Goal: Task Accomplishment & Management: Complete application form

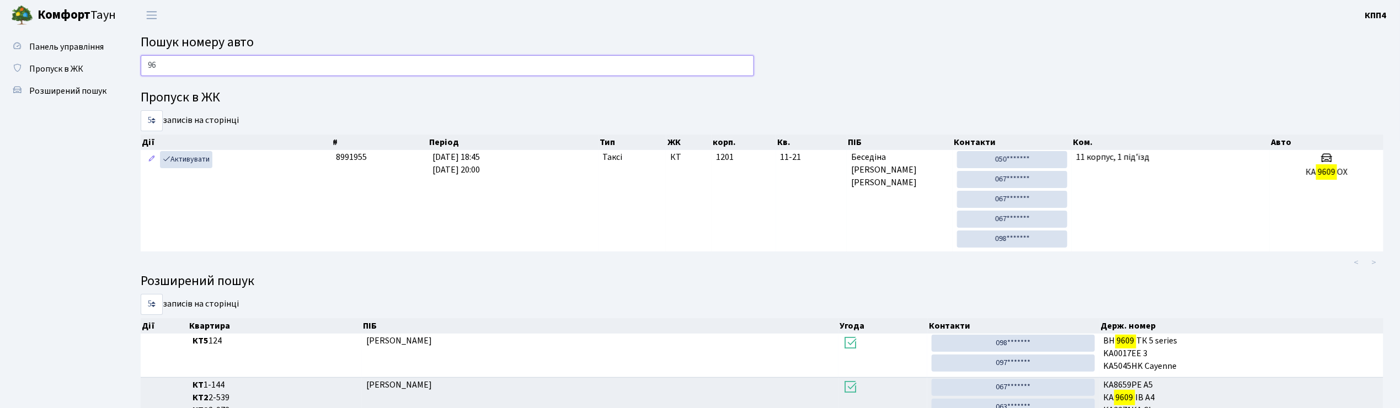
type input "9"
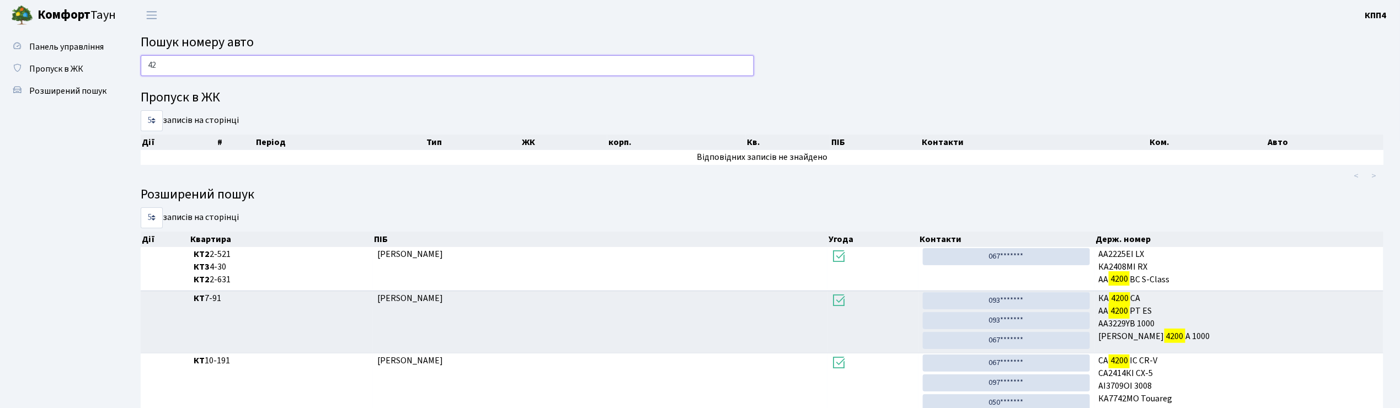
type input "4"
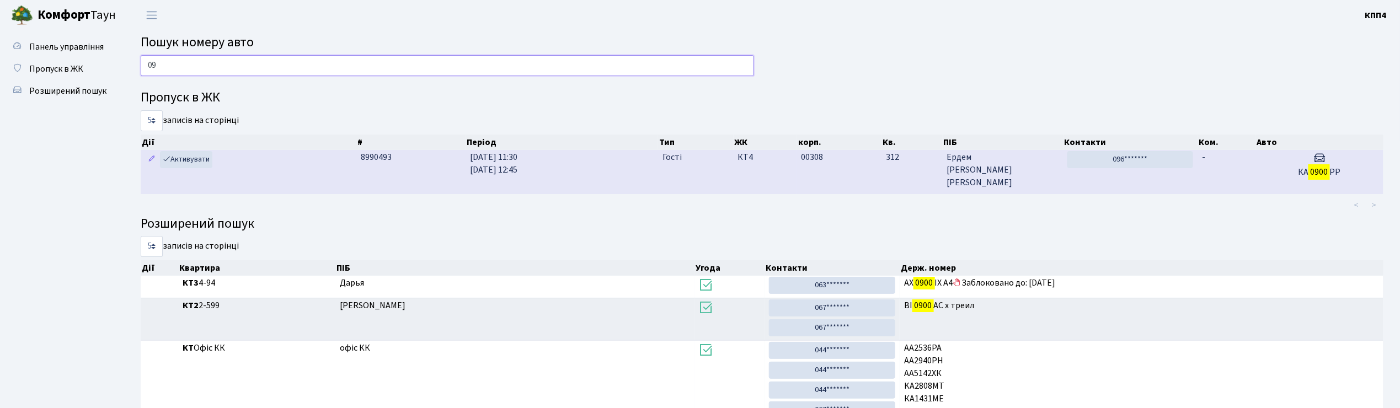
type input "0"
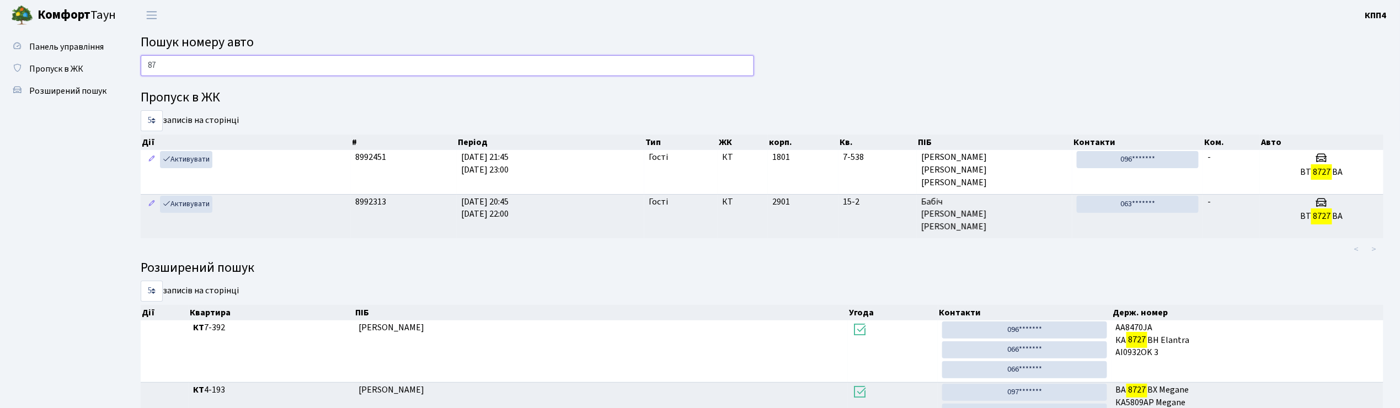
type input "8"
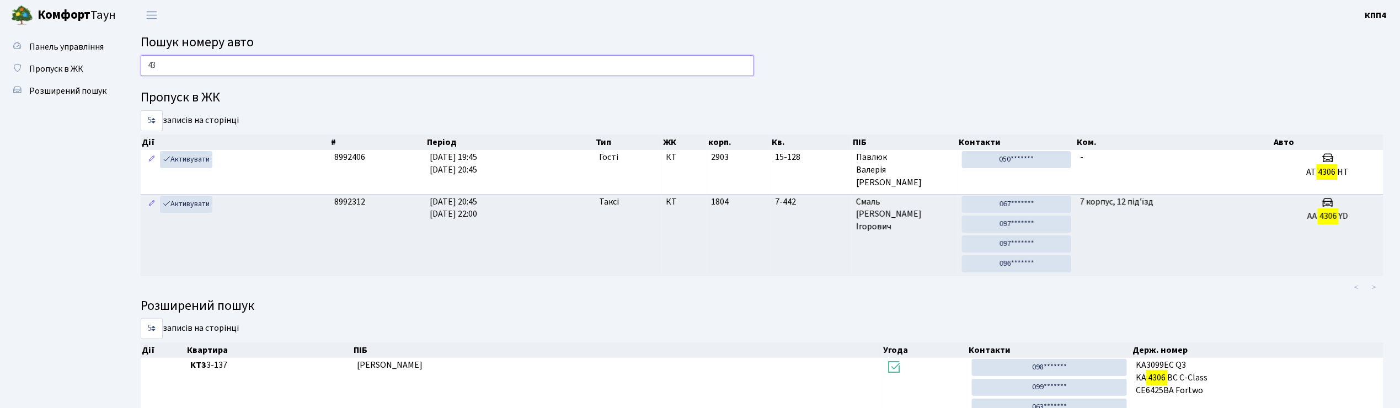
type input "4"
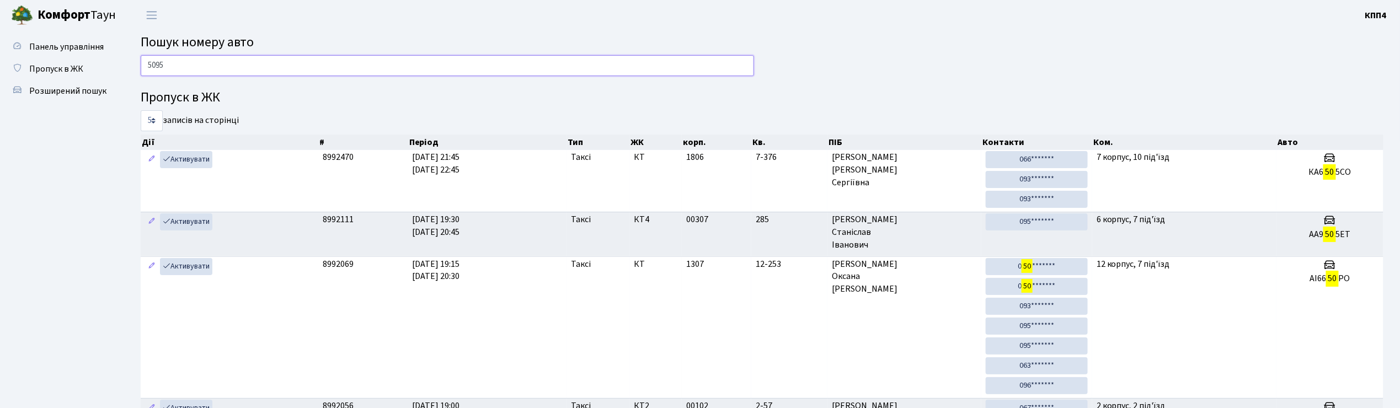
type input "5095"
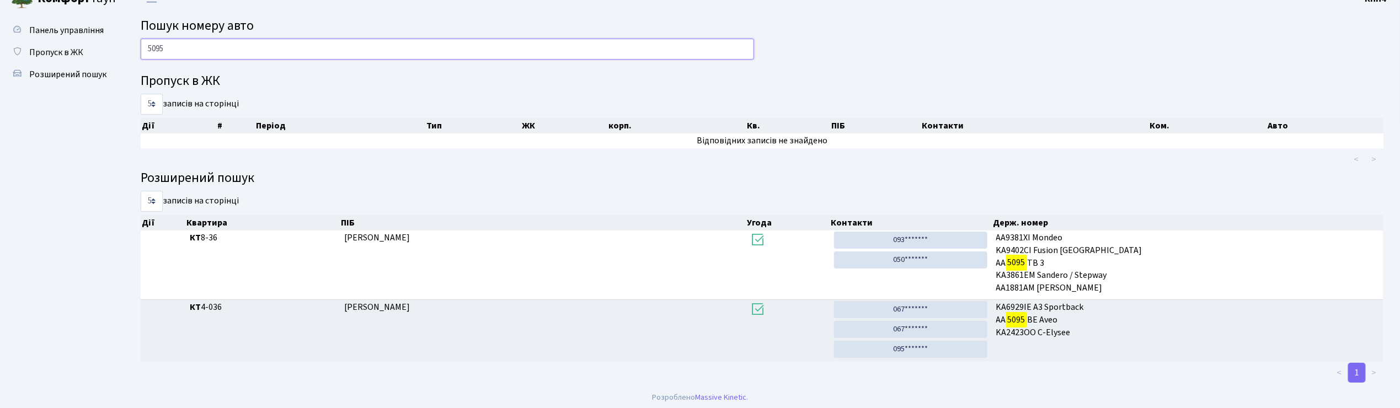
scroll to position [21, 0]
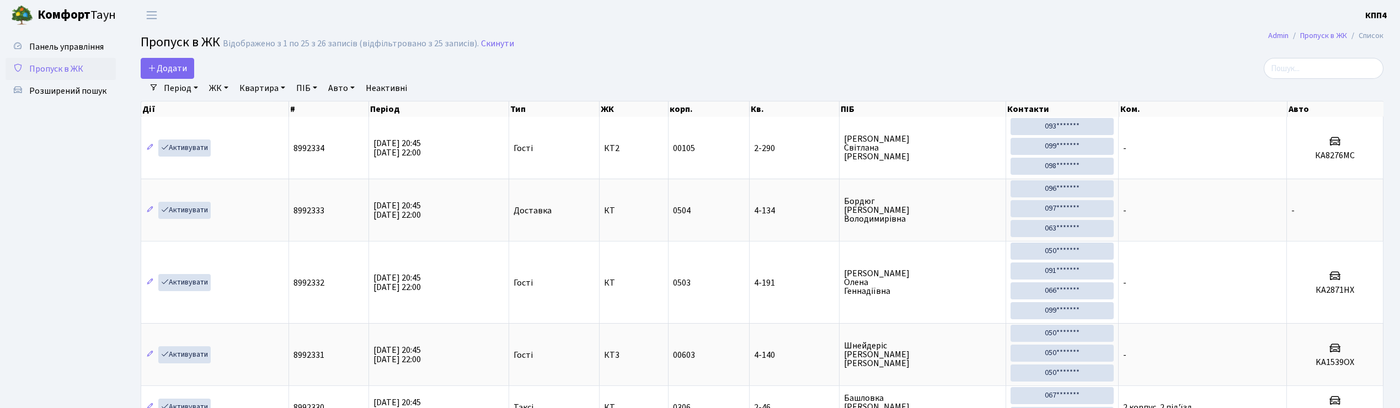
select select "25"
click at [1298, 67] on input "search" at bounding box center [1324, 68] width 120 height 21
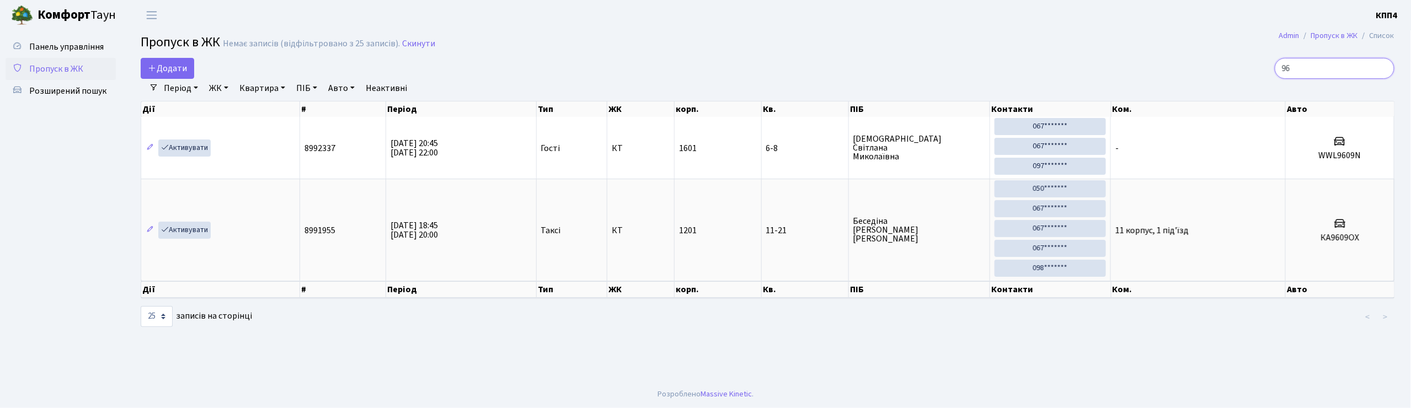
type input "9"
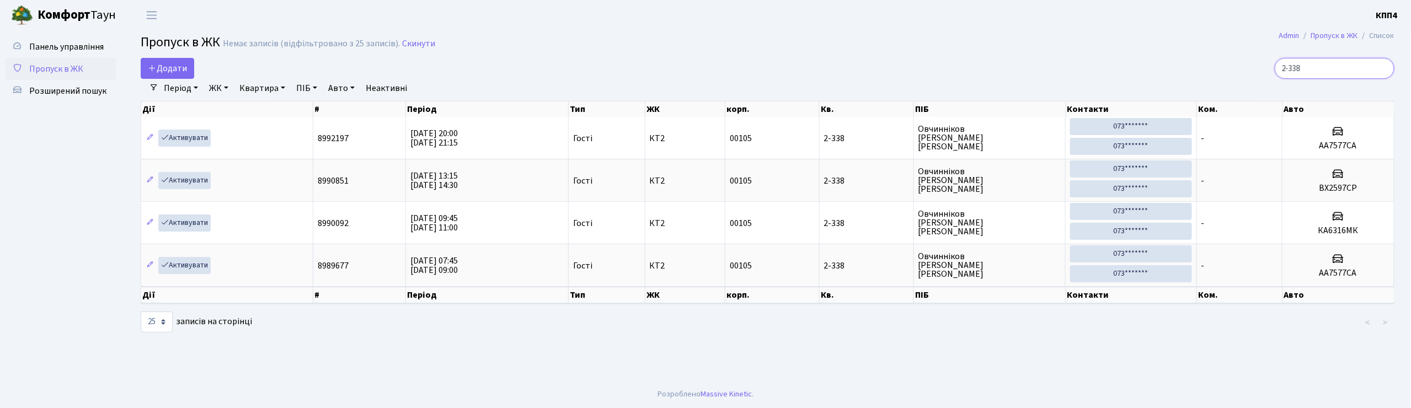
type input "2-338"
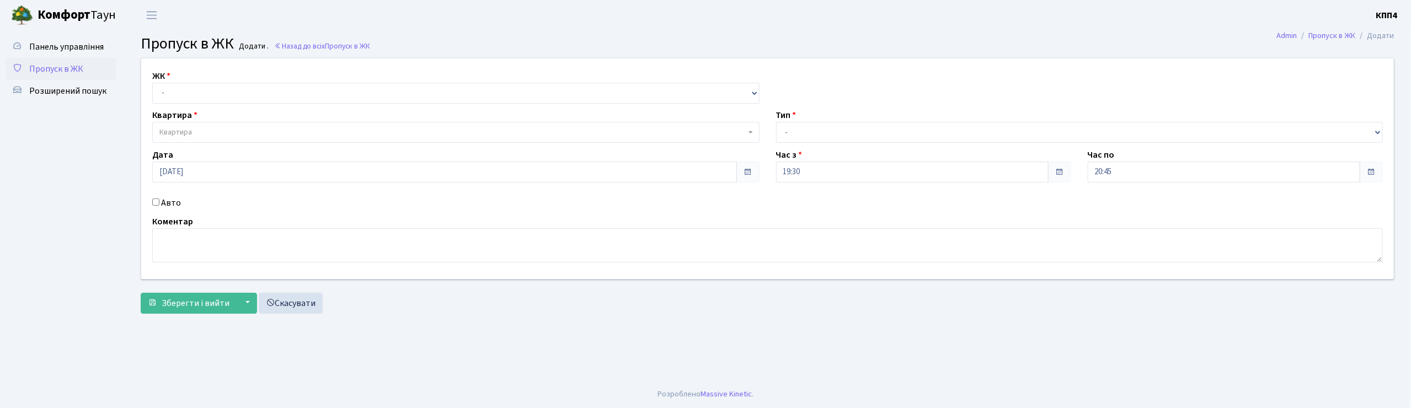
click at [154, 204] on input "Авто" at bounding box center [155, 202] width 7 height 7
checkbox input "true"
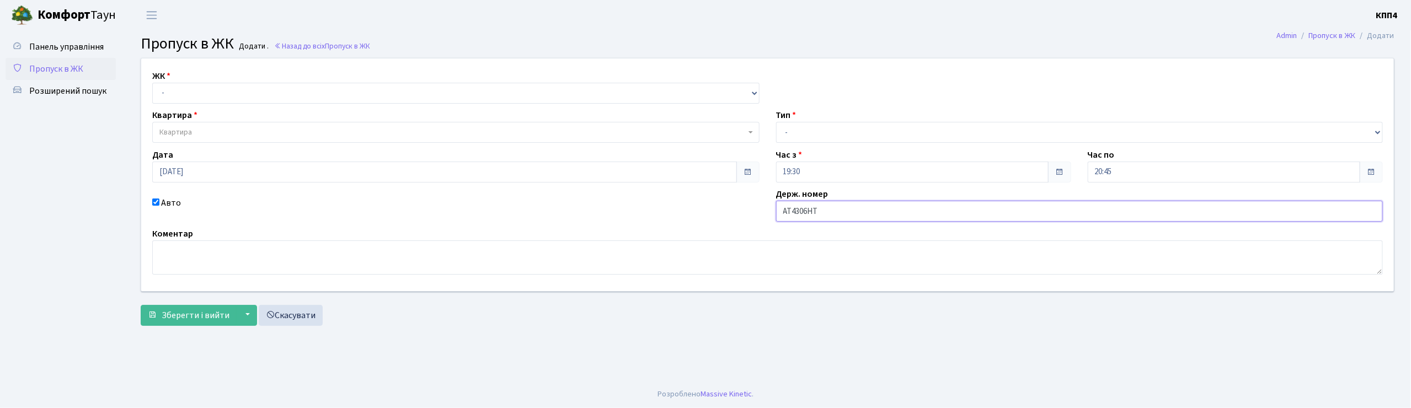
type input "АТ4306НТ"
click at [223, 97] on select "- КТ, вул. Регенераторна, 4 КТ2, просп. [STREET_ADDRESS] [STREET_ADDRESS] [PERS…" at bounding box center [455, 93] width 607 height 21
select select "271"
click at [152, 83] on select "- КТ, вул. Регенераторна, 4 КТ2, просп. [STREET_ADDRESS] [STREET_ADDRESS] [PERS…" at bounding box center [455, 93] width 607 height 21
select select
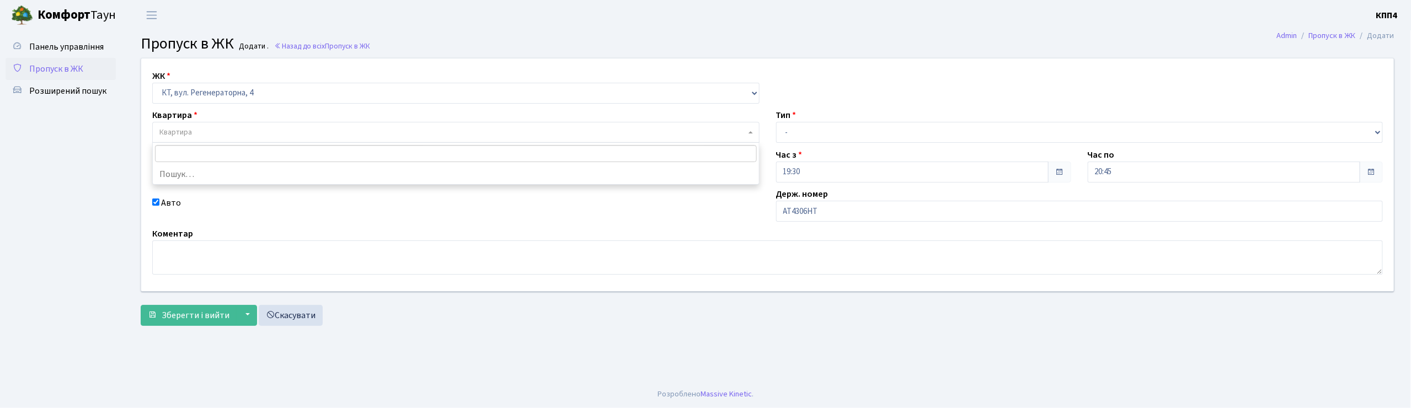
click at [216, 124] on span "Квартира" at bounding box center [455, 132] width 607 height 21
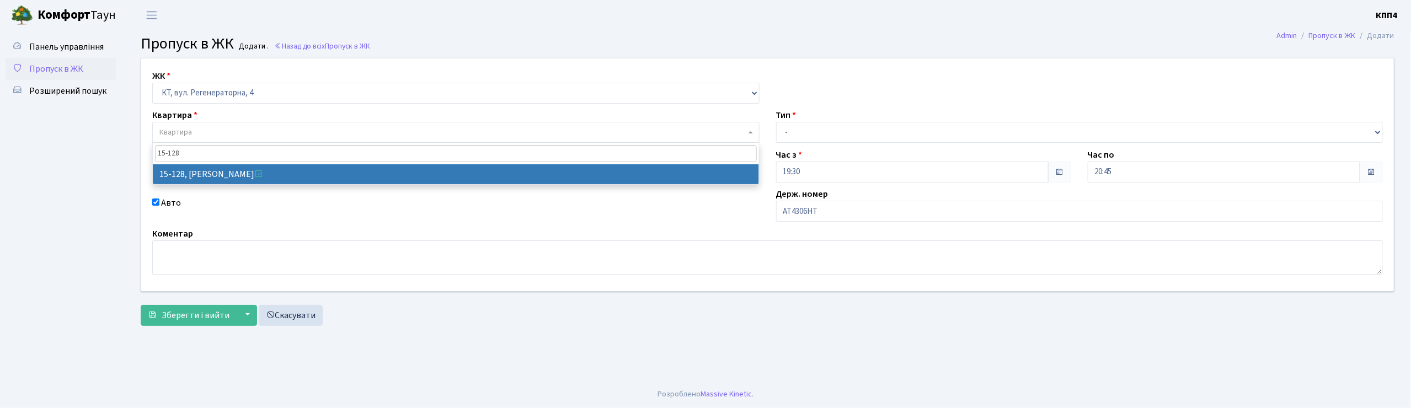
type input "15-128"
select select "8903"
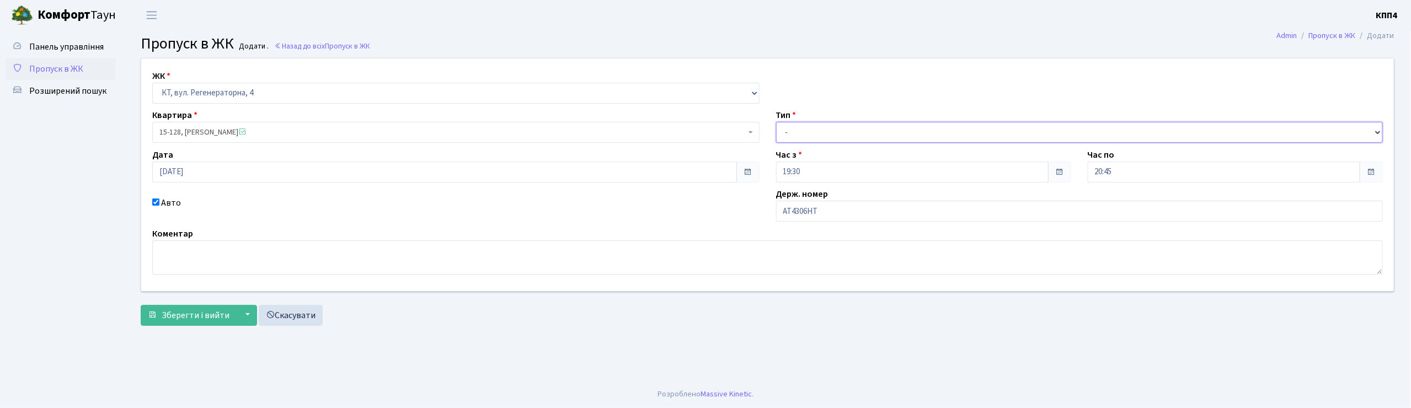
drag, startPoint x: 831, startPoint y: 131, endPoint x: 832, endPoint y: 142, distance: 11.6
click at [831, 131] on select "- Доставка Таксі Гості Сервіс" at bounding box center [1079, 132] width 607 height 21
select select "3"
click at [776, 122] on select "- Доставка Таксі Гості Сервіс" at bounding box center [1079, 132] width 607 height 21
click at [195, 320] on span "Зберегти і вийти" at bounding box center [196, 315] width 68 height 12
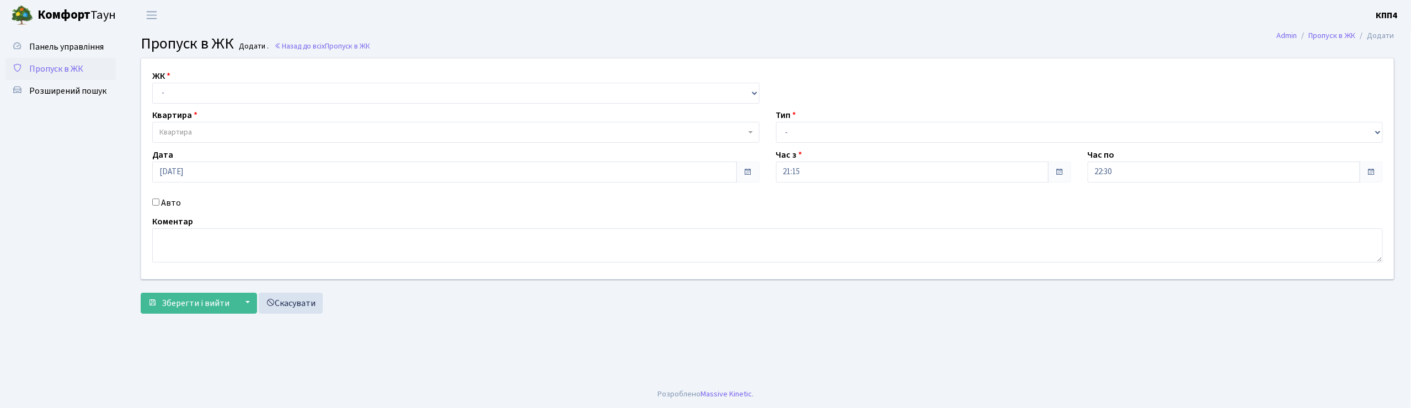
click at [153, 205] on input "Авто" at bounding box center [155, 202] width 7 height 7
checkbox input "true"
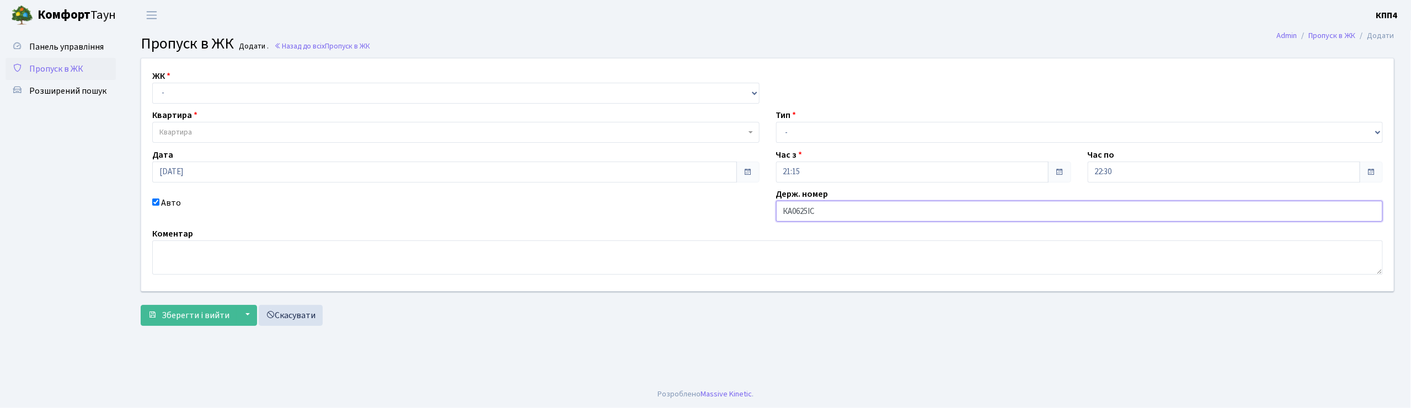
type input "КА0625ІС"
click at [884, 129] on select "- Доставка Таксі Гості Сервіс" at bounding box center [1079, 132] width 607 height 21
select select "2"
click at [776, 122] on select "- Доставка Таксі Гості Сервіс" at bounding box center [1079, 132] width 607 height 21
click at [342, 95] on select "- КТ, вул. Регенераторна, 4 КТ2, просп. Соборності, 17 КТ3, вул. Березнева, 16 …" at bounding box center [455, 93] width 607 height 21
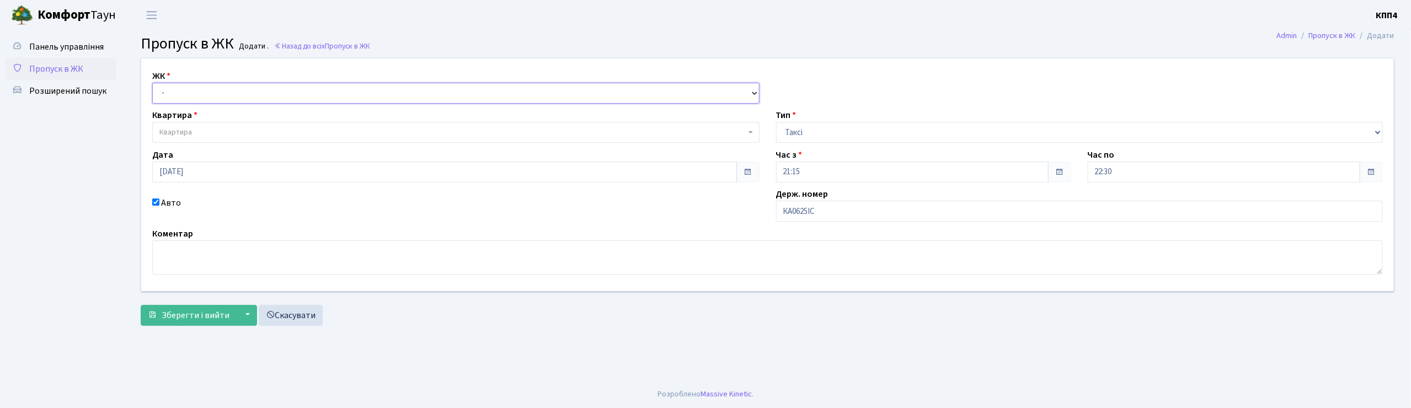
select select "271"
click at [152, 83] on select "- КТ, вул. Регенераторна, 4 КТ2, просп. Соборності, 17 КТ3, вул. Березнева, 16 …" at bounding box center [455, 93] width 607 height 21
select select
click at [328, 137] on span "Квартира" at bounding box center [452, 132] width 586 height 11
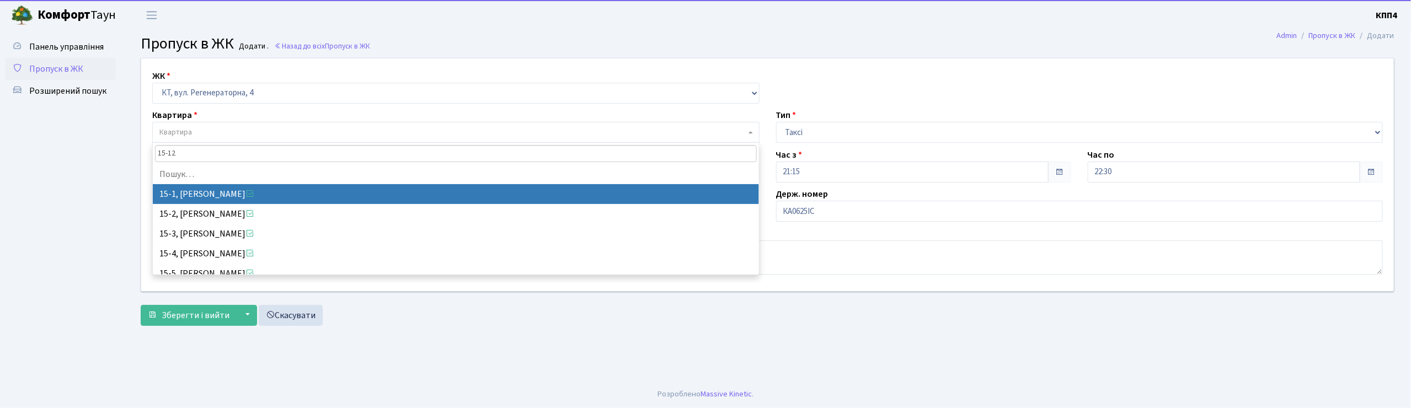
type input "15-128"
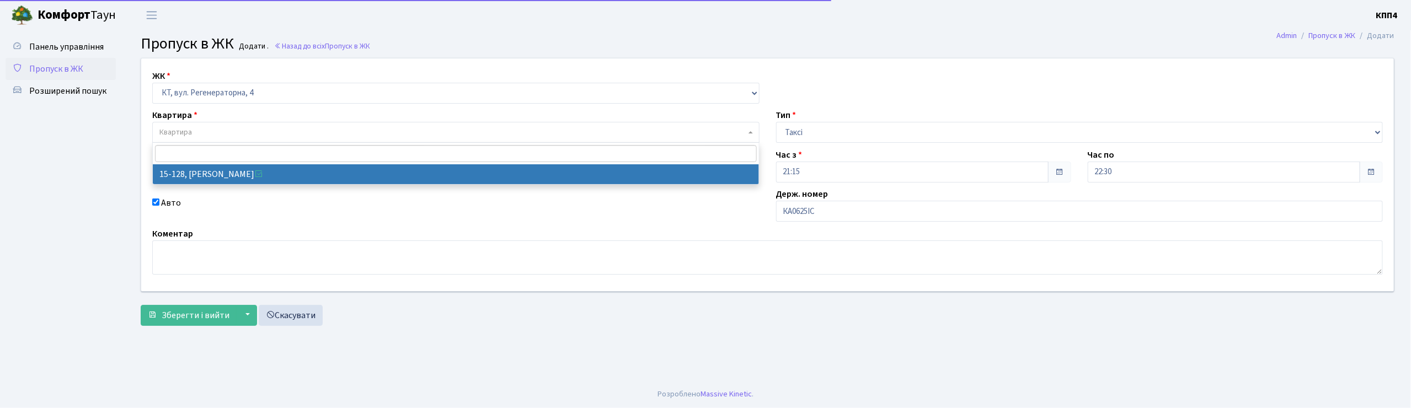
select select "8903"
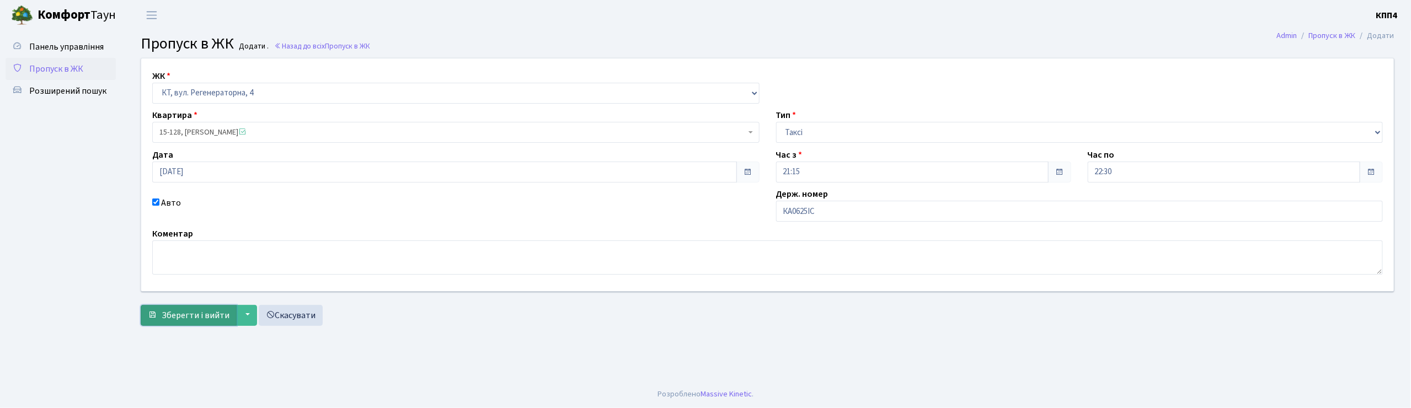
click at [196, 310] on span "Зберегти і вийти" at bounding box center [196, 315] width 68 height 12
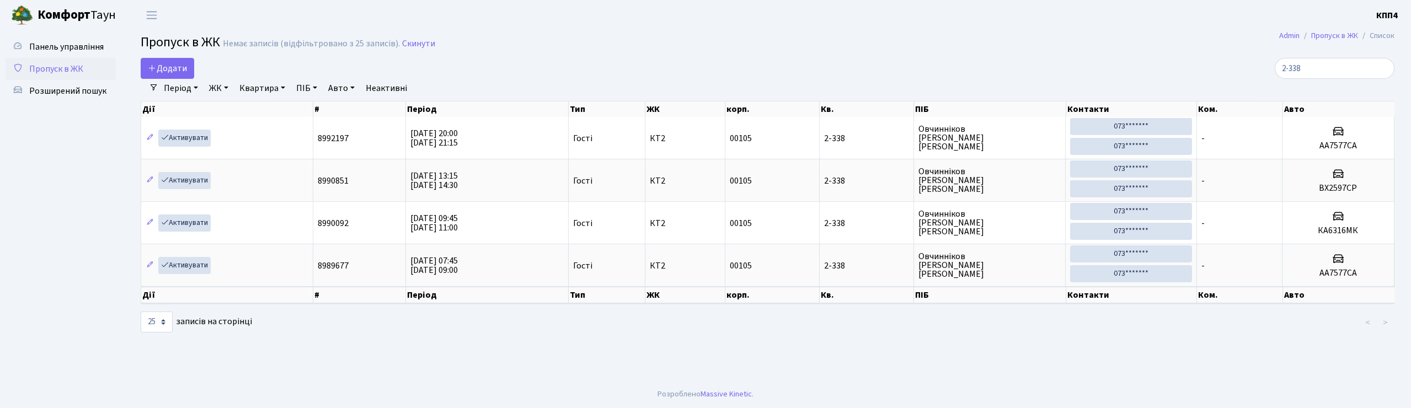
select select "25"
click at [1344, 71] on input "2-338" at bounding box center [1335, 68] width 120 height 21
type input "2"
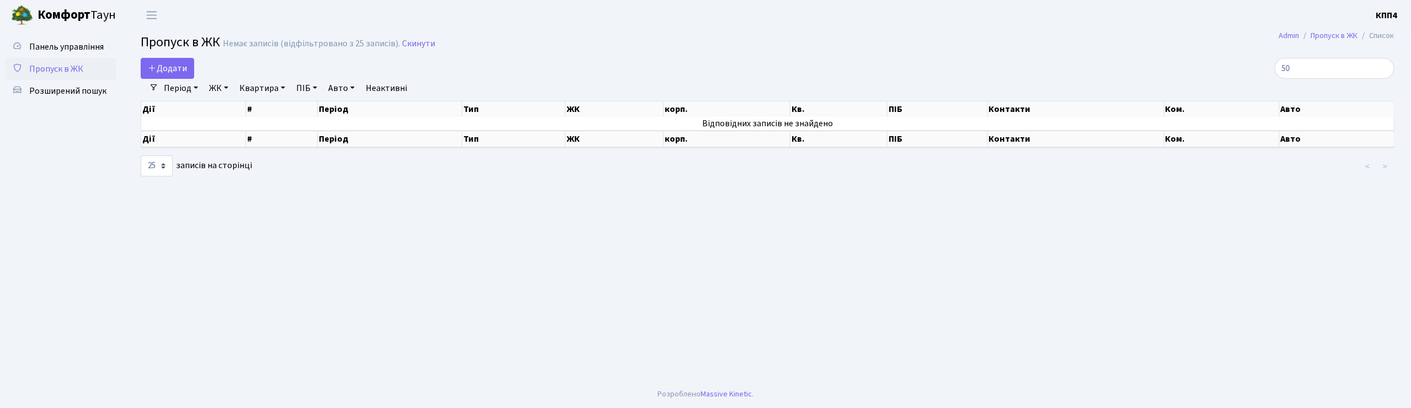
type input "5"
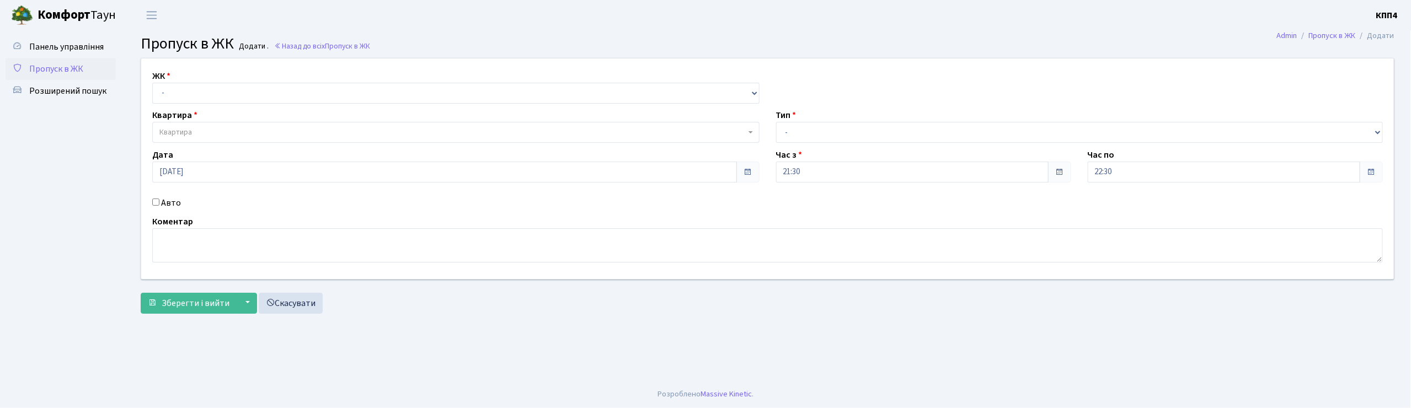
click at [151, 201] on div "Авто" at bounding box center [456, 202] width 624 height 13
click at [152, 204] on input "Авто" at bounding box center [155, 202] width 7 height 7
checkbox input "true"
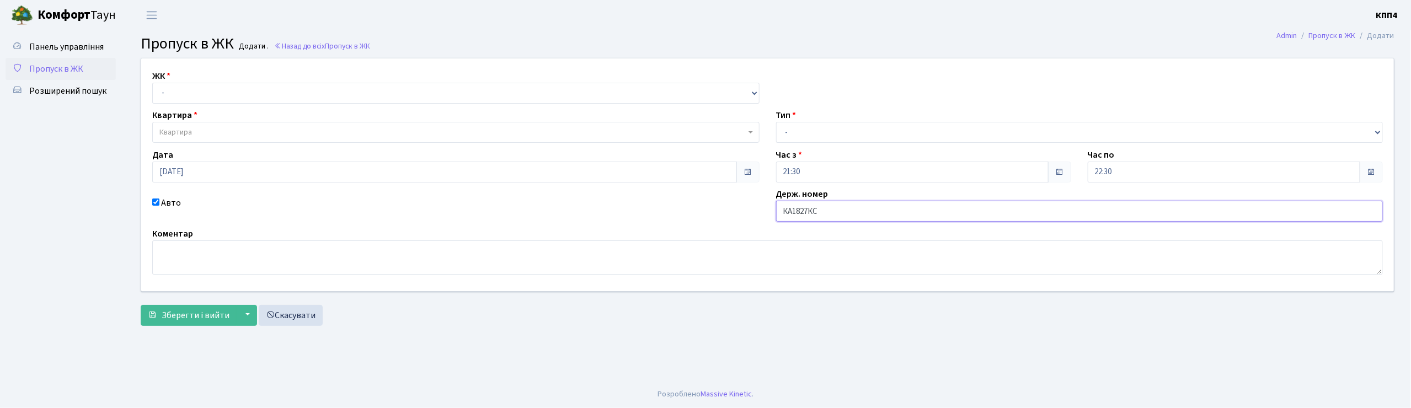
type input "КА1827КС"
click at [243, 91] on select "- КТ, вул. Регенераторна, 4 КТ2, просп. Соборності, 17 КТ3, вул. Березнева, 16 …" at bounding box center [455, 93] width 607 height 21
select select "271"
click at [152, 83] on select "- КТ, вул. Регенераторна, 4 КТ2, просп. Соборності, 17 КТ3, вул. Березнева, 16 …" at bounding box center [455, 93] width 607 height 21
select select
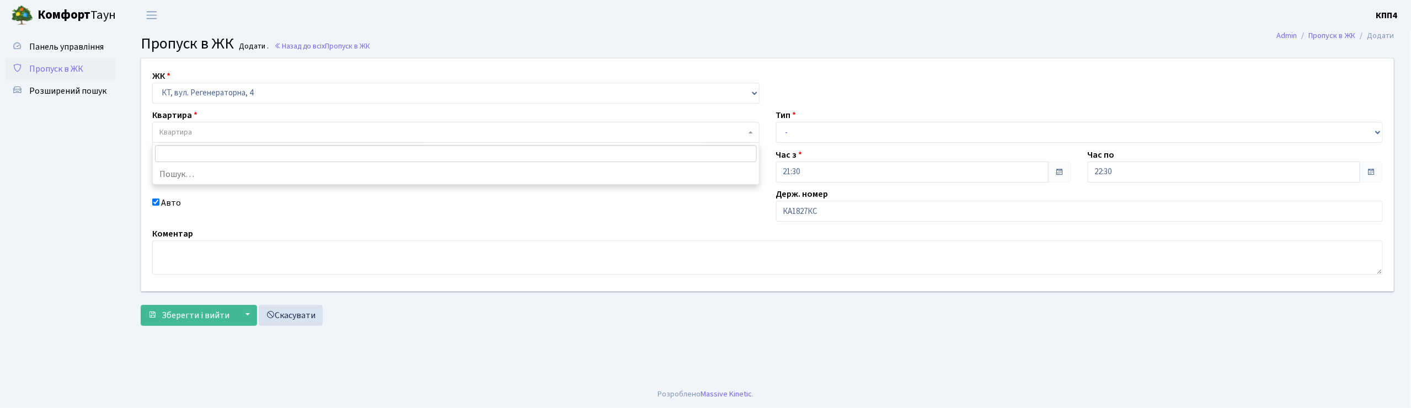
click at [237, 132] on span "Квартира" at bounding box center [452, 132] width 586 height 11
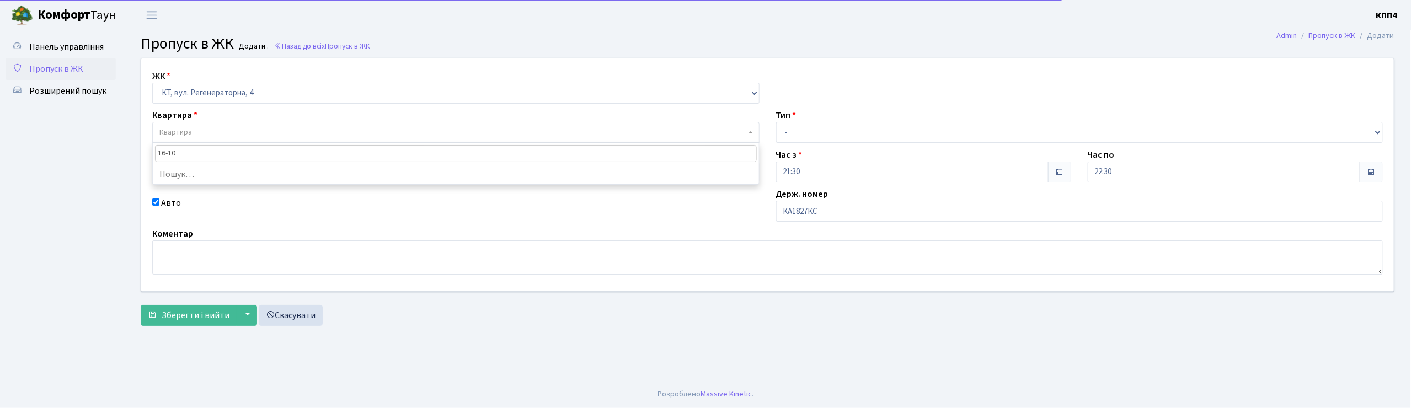
type input "16-104"
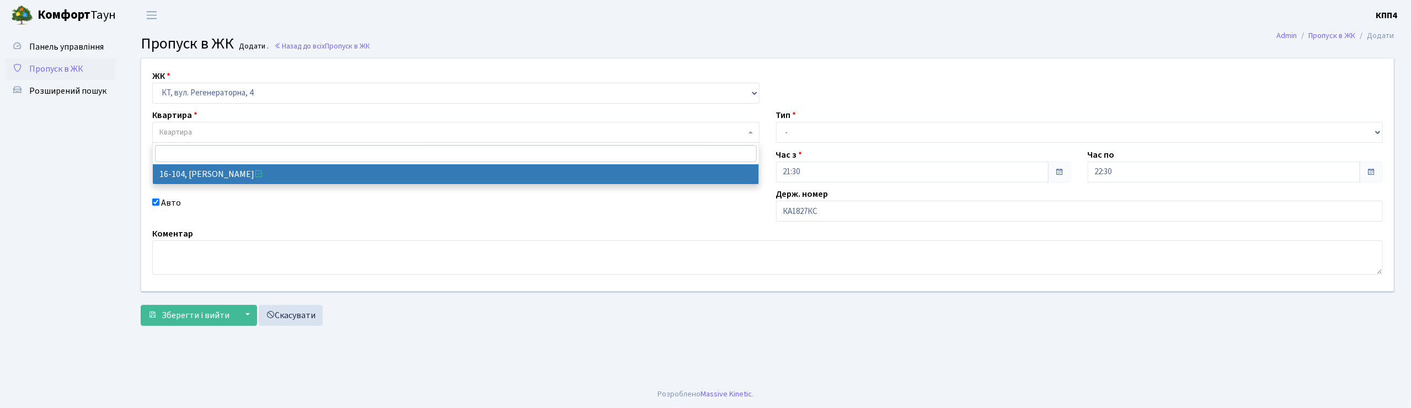
select select "8665"
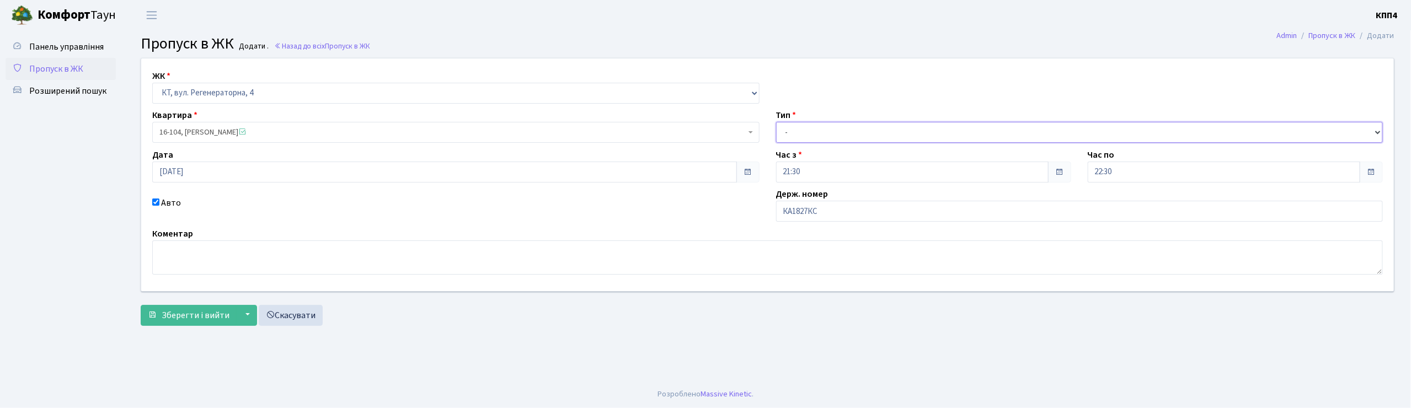
click at [819, 127] on select "- Доставка Таксі Гості Сервіс" at bounding box center [1079, 132] width 607 height 21
select select "3"
click at [776, 122] on select "- Доставка Таксі Гості Сервіс" at bounding box center [1079, 132] width 607 height 21
click at [197, 321] on span "Зберегти і вийти" at bounding box center [196, 315] width 68 height 12
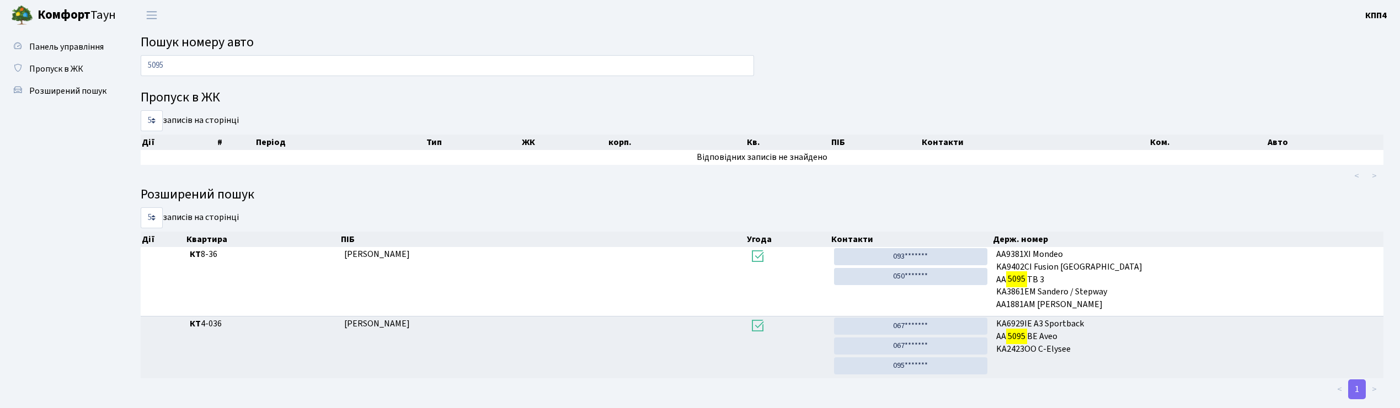
scroll to position [21, 0]
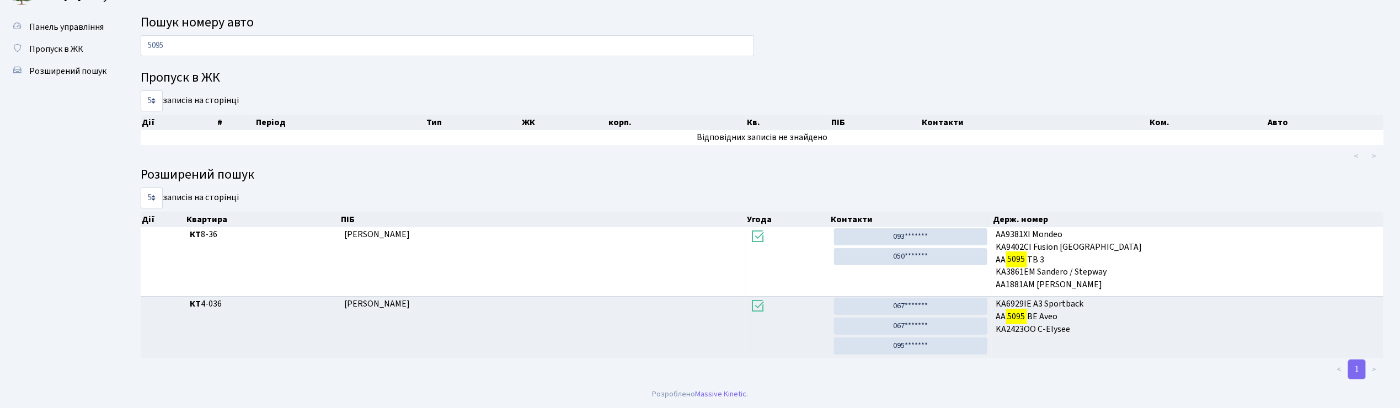
click at [296, 46] on input "5095" at bounding box center [447, 45] width 613 height 21
type input "5"
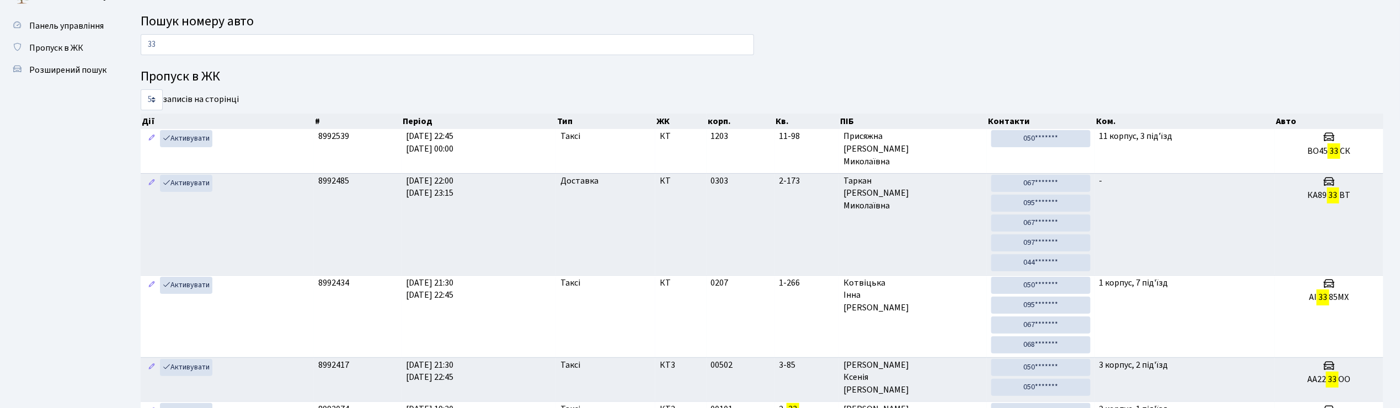
type input "3"
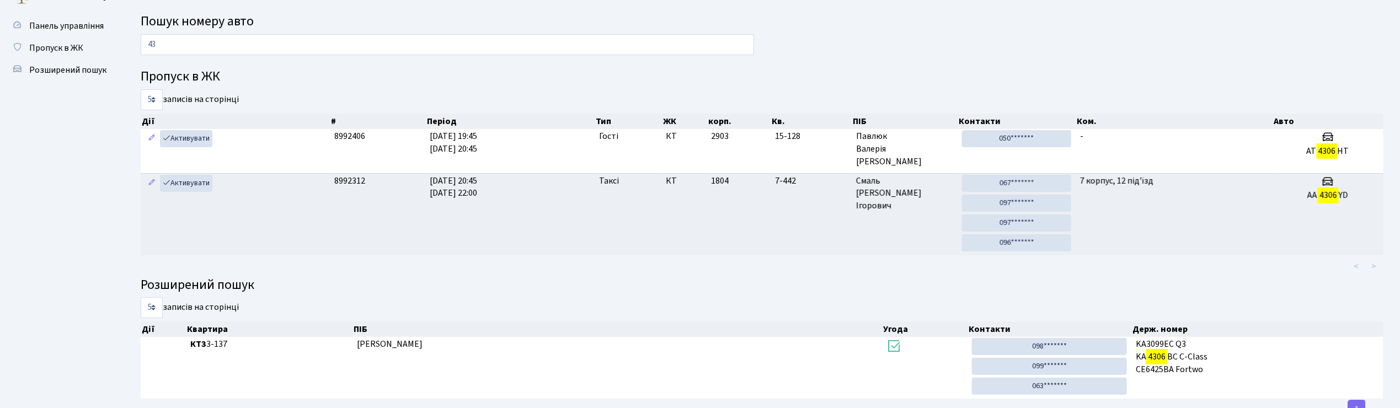
type input "4"
